Goal: Task Accomplishment & Management: Manage account settings

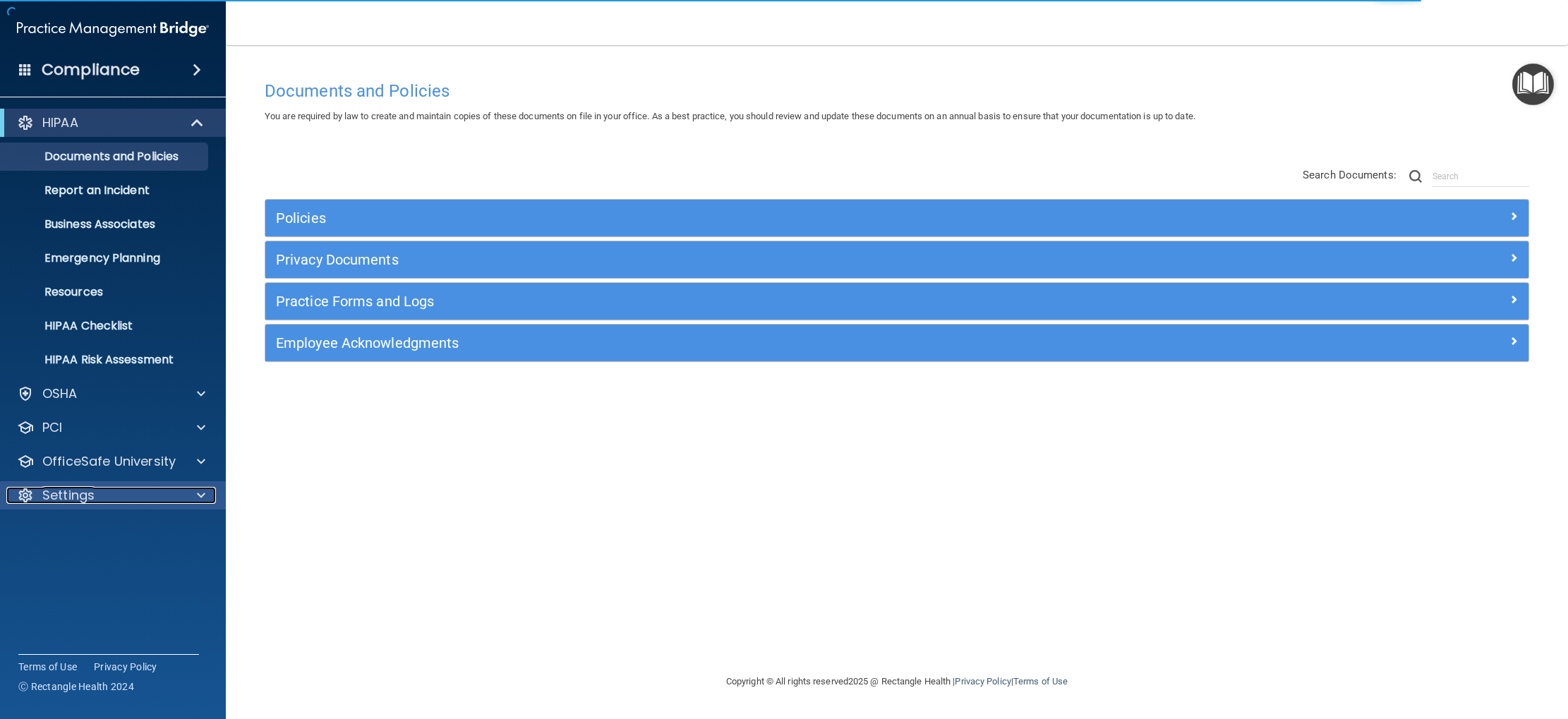
click at [198, 502] on span at bounding box center [200, 495] width 8 height 17
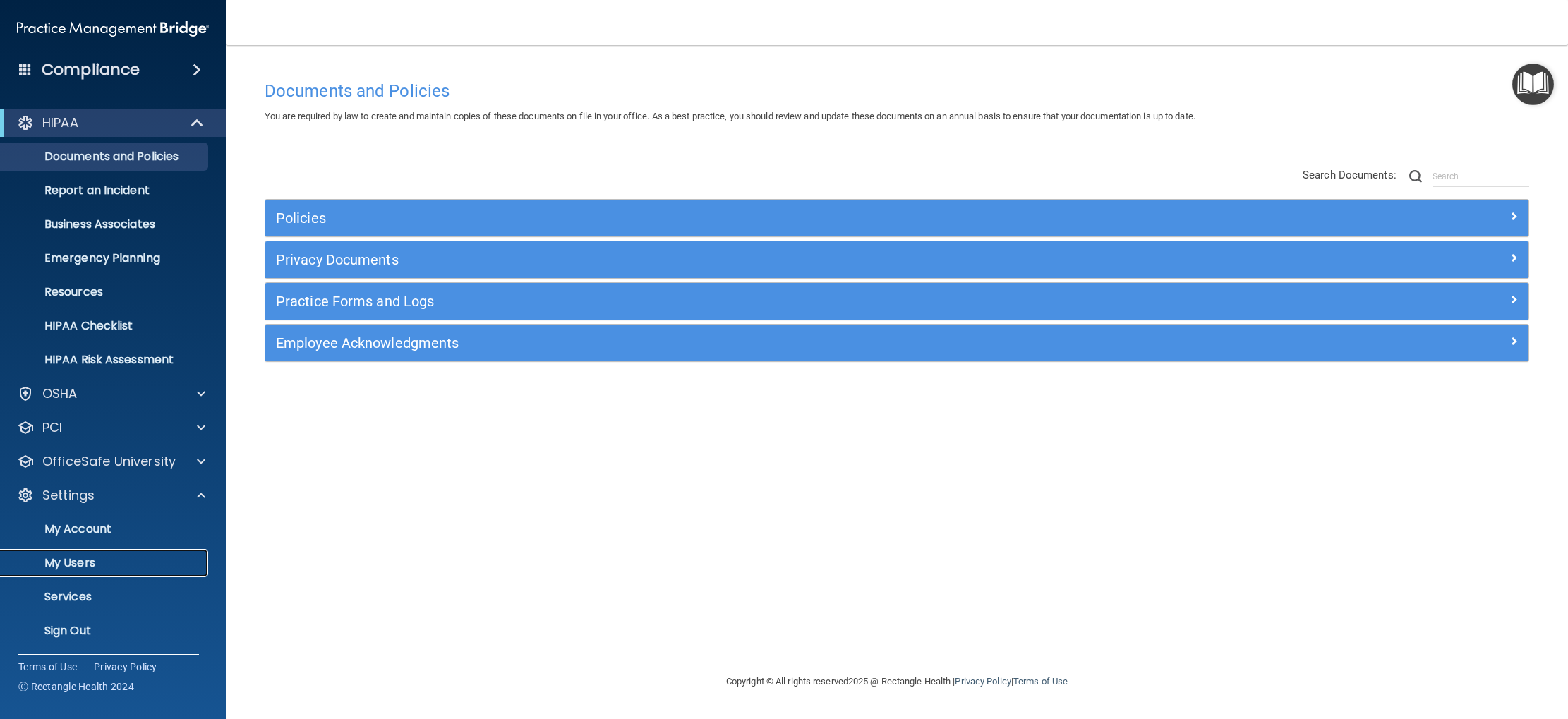
click at [108, 561] on p "My Users" at bounding box center [105, 563] width 193 height 14
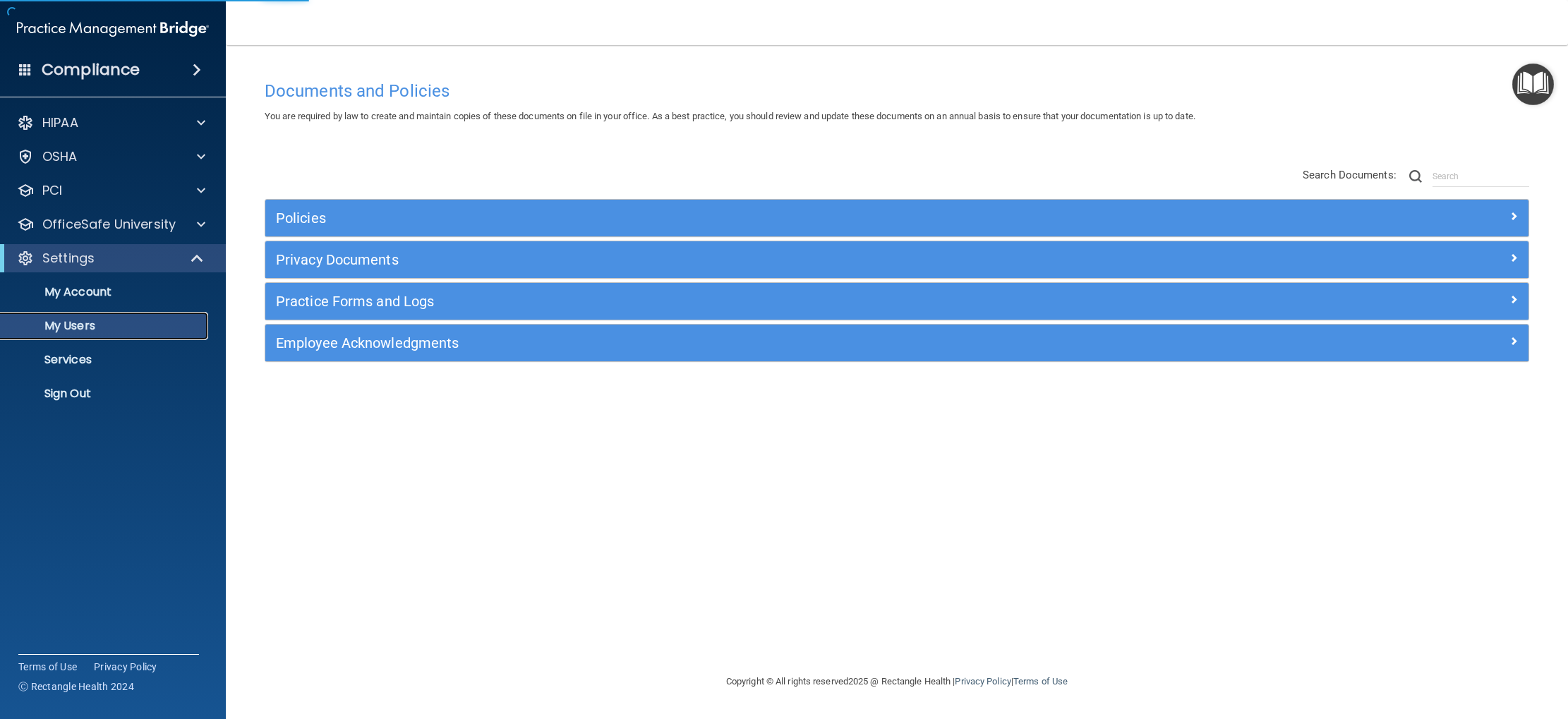
select select "20"
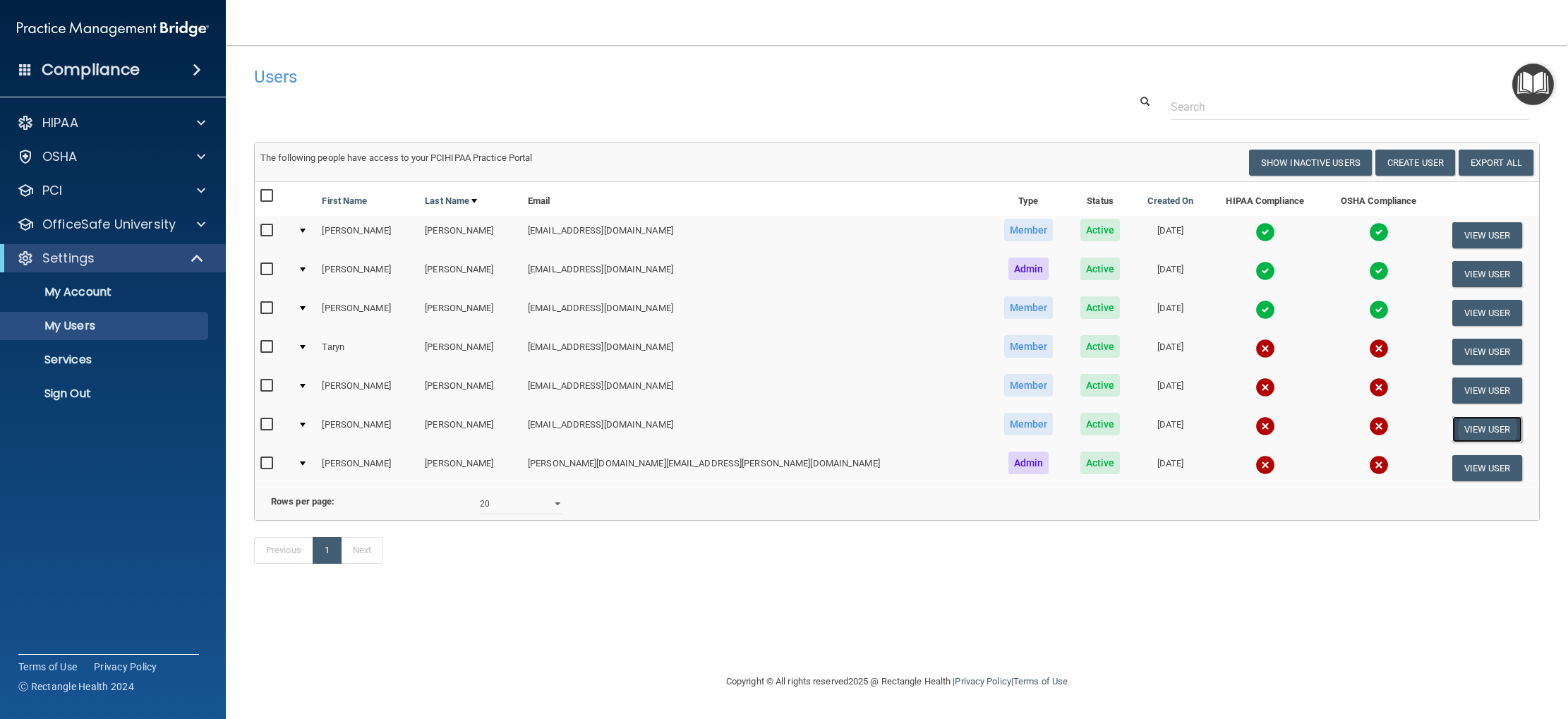
click at [1452, 428] on button "View User" at bounding box center [1487, 429] width 70 height 26
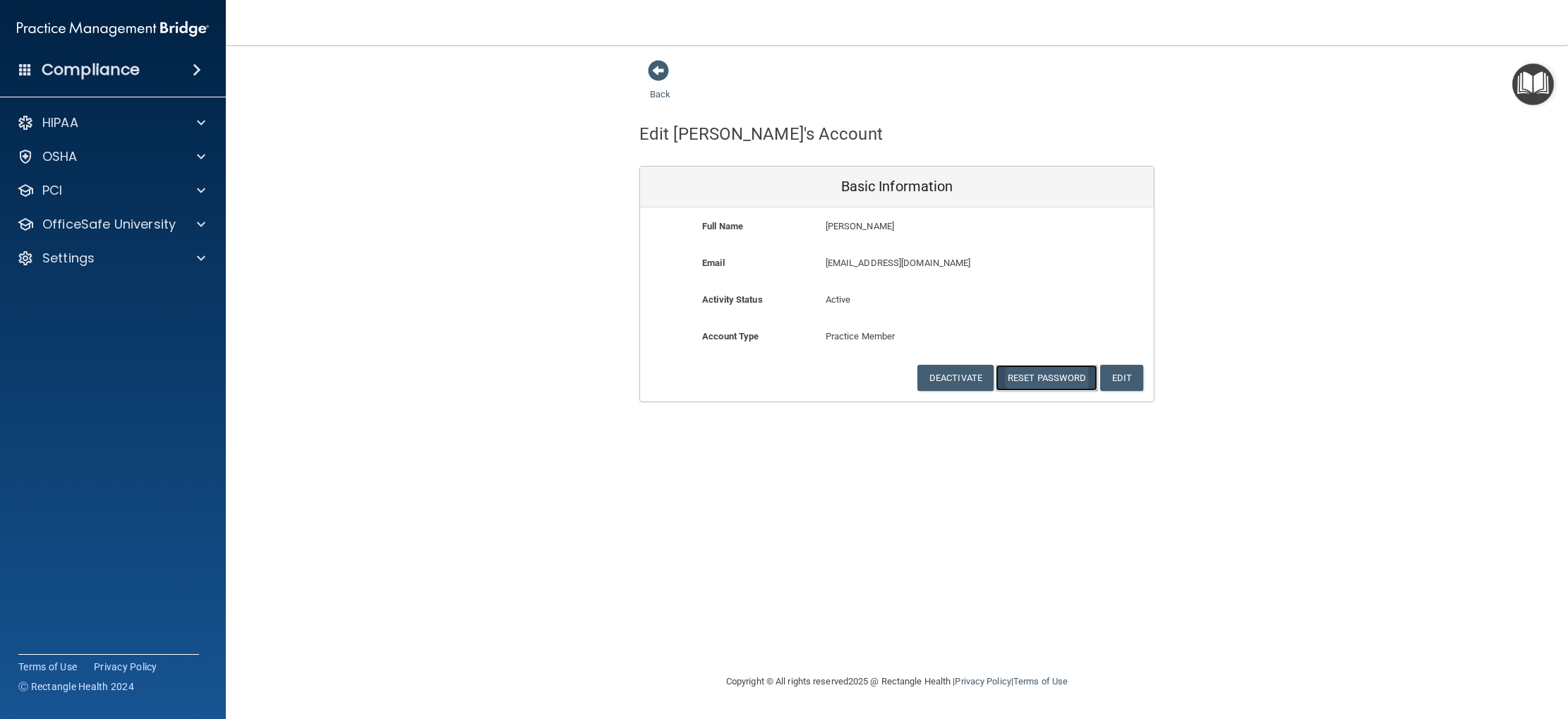
click at [1038, 381] on button "Reset Password" at bounding box center [1046, 378] width 102 height 26
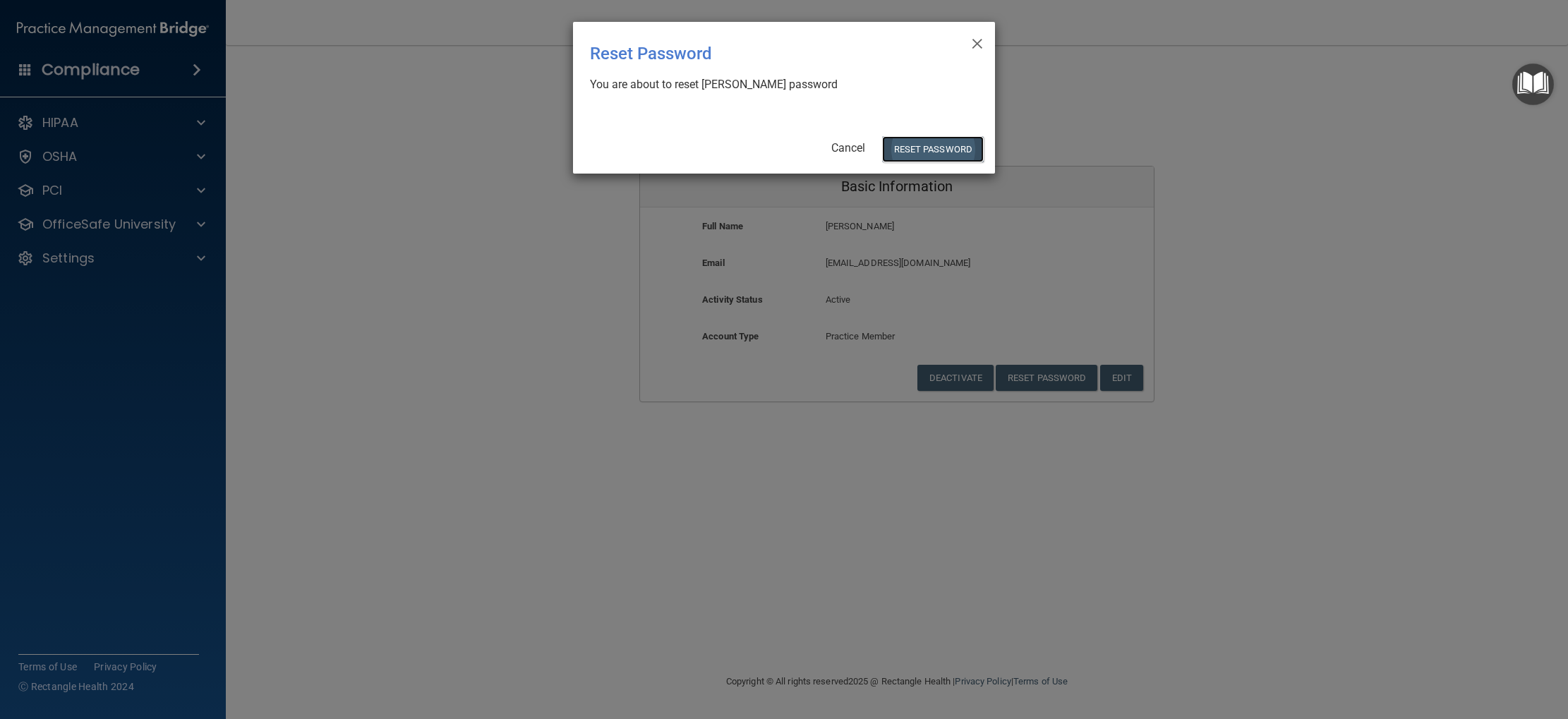
click at [929, 152] on button "Reset Password" at bounding box center [932, 149] width 102 height 26
click at [945, 141] on button "Reset Password" at bounding box center [932, 149] width 102 height 26
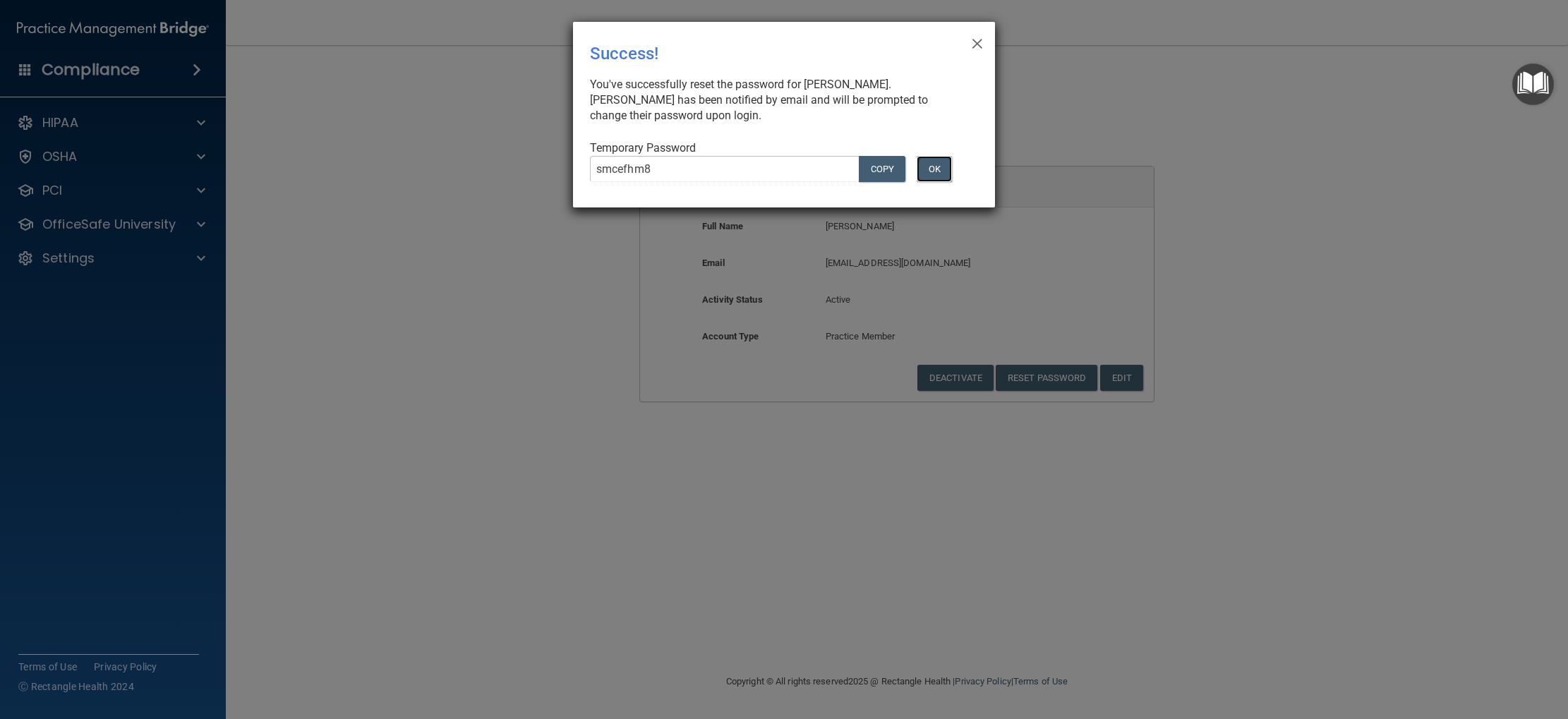
click at [938, 168] on button "OK" at bounding box center [935, 168] width 36 height 26
drag, startPoint x: 932, startPoint y: 169, endPoint x: 1016, endPoint y: 159, distance: 84.6
click at [932, 169] on button "OK" at bounding box center [935, 168] width 36 height 26
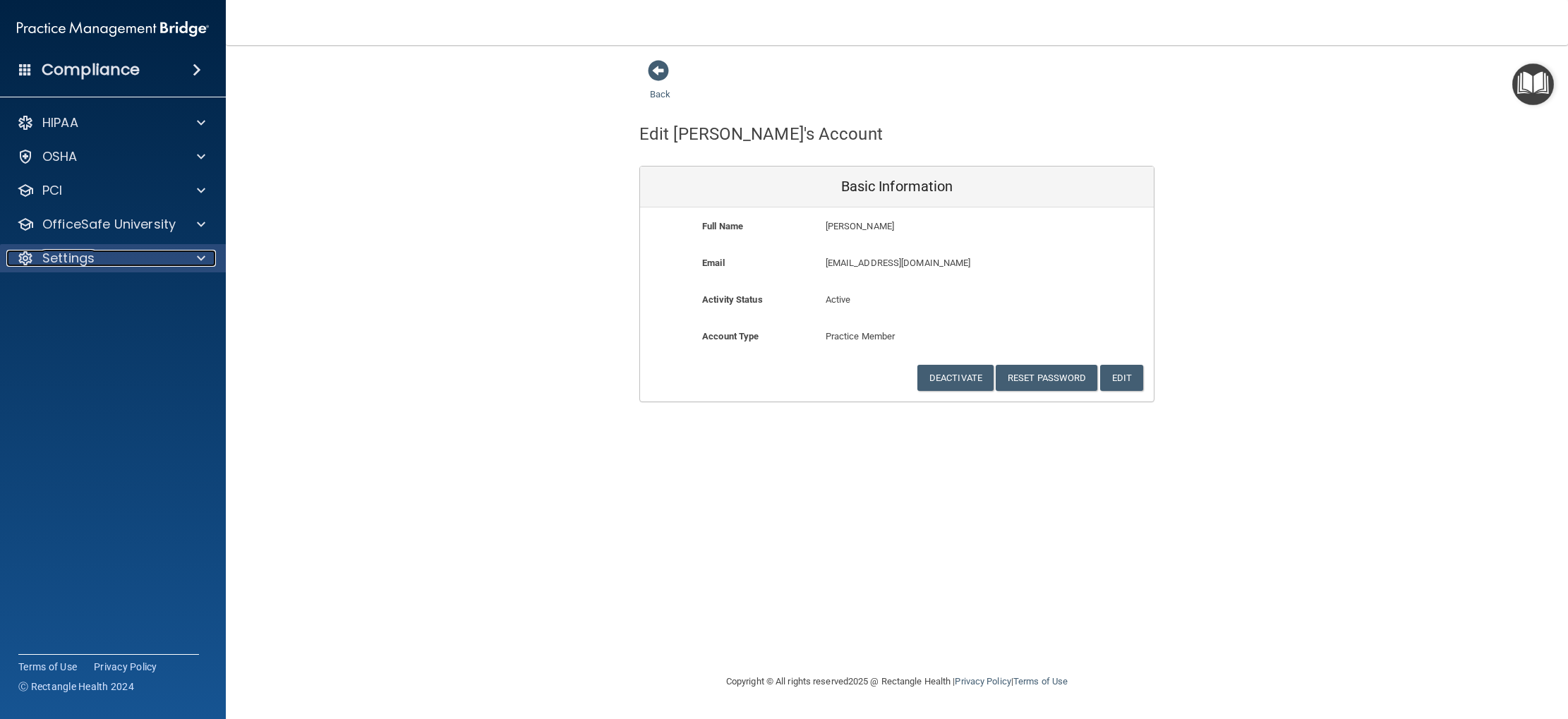
click at [165, 253] on div "Settings" at bounding box center [94, 258] width 175 height 17
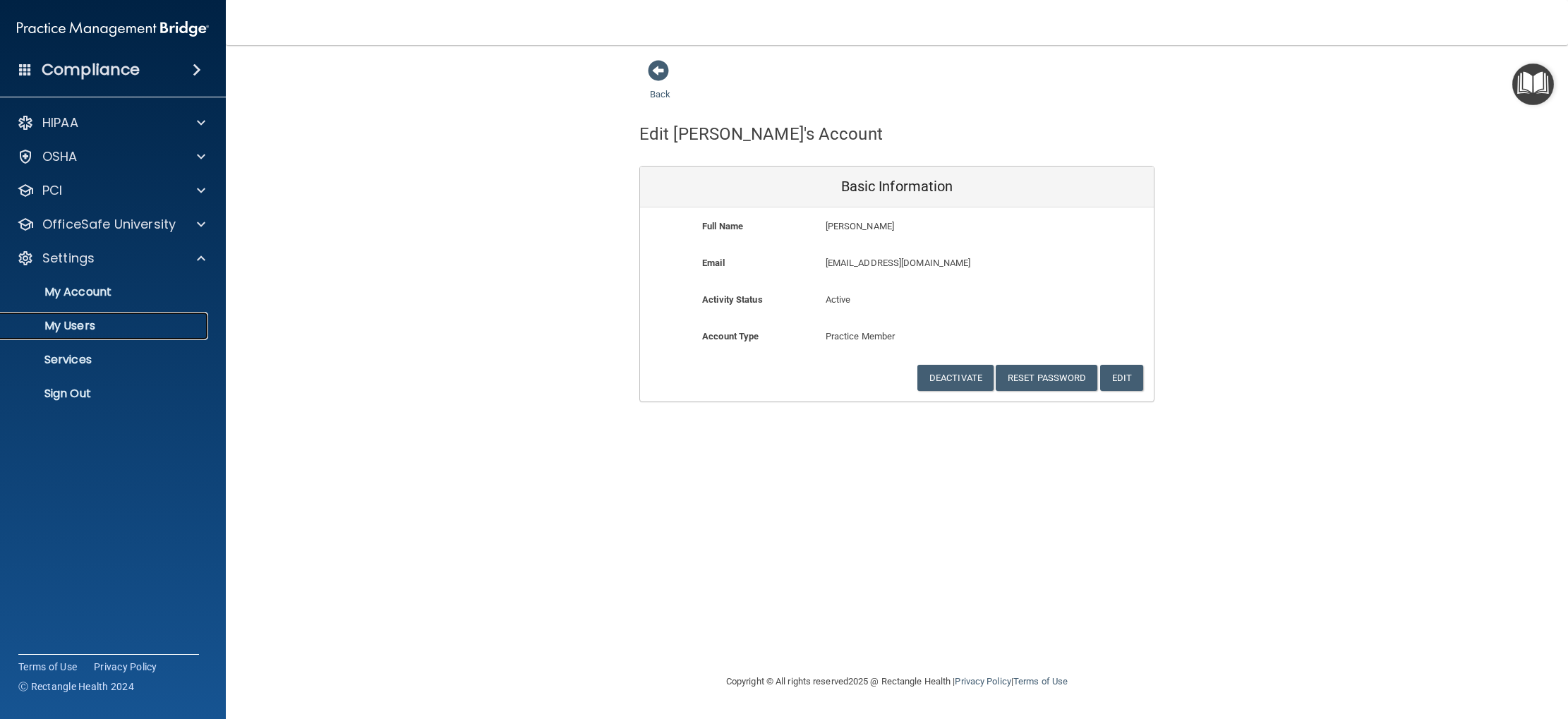
drag, startPoint x: 111, startPoint y: 324, endPoint x: 125, endPoint y: 324, distance: 14.0
click at [111, 324] on p "My Users" at bounding box center [105, 326] width 193 height 14
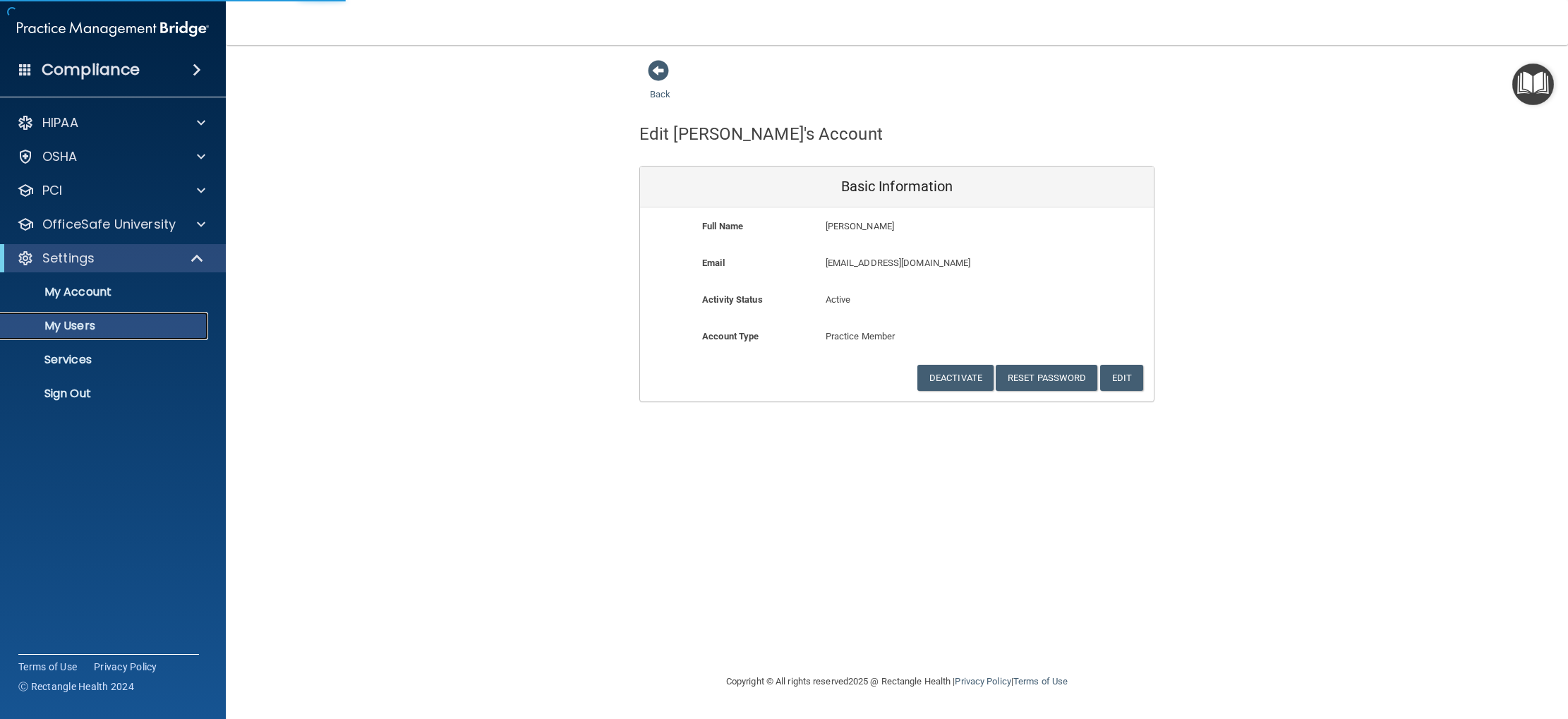
select select "20"
